Goal: Download file/media

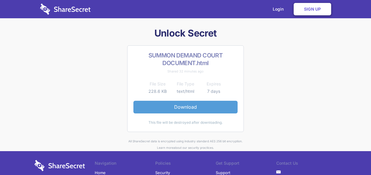
click at [191, 108] on link "Download" at bounding box center [185, 107] width 104 height 12
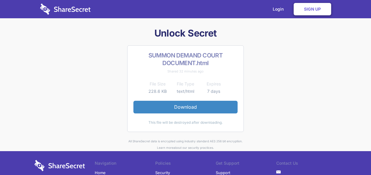
click at [288, 72] on div "Unlock Secret SUMMON DEMAND COURT DOCUMENT.html Shared 32 minutes ago File Size…" at bounding box center [186, 89] width 302 height 124
click at [280, 11] on link "Login" at bounding box center [280, 9] width 26 height 18
